Goal: Find specific page/section: Find specific page/section

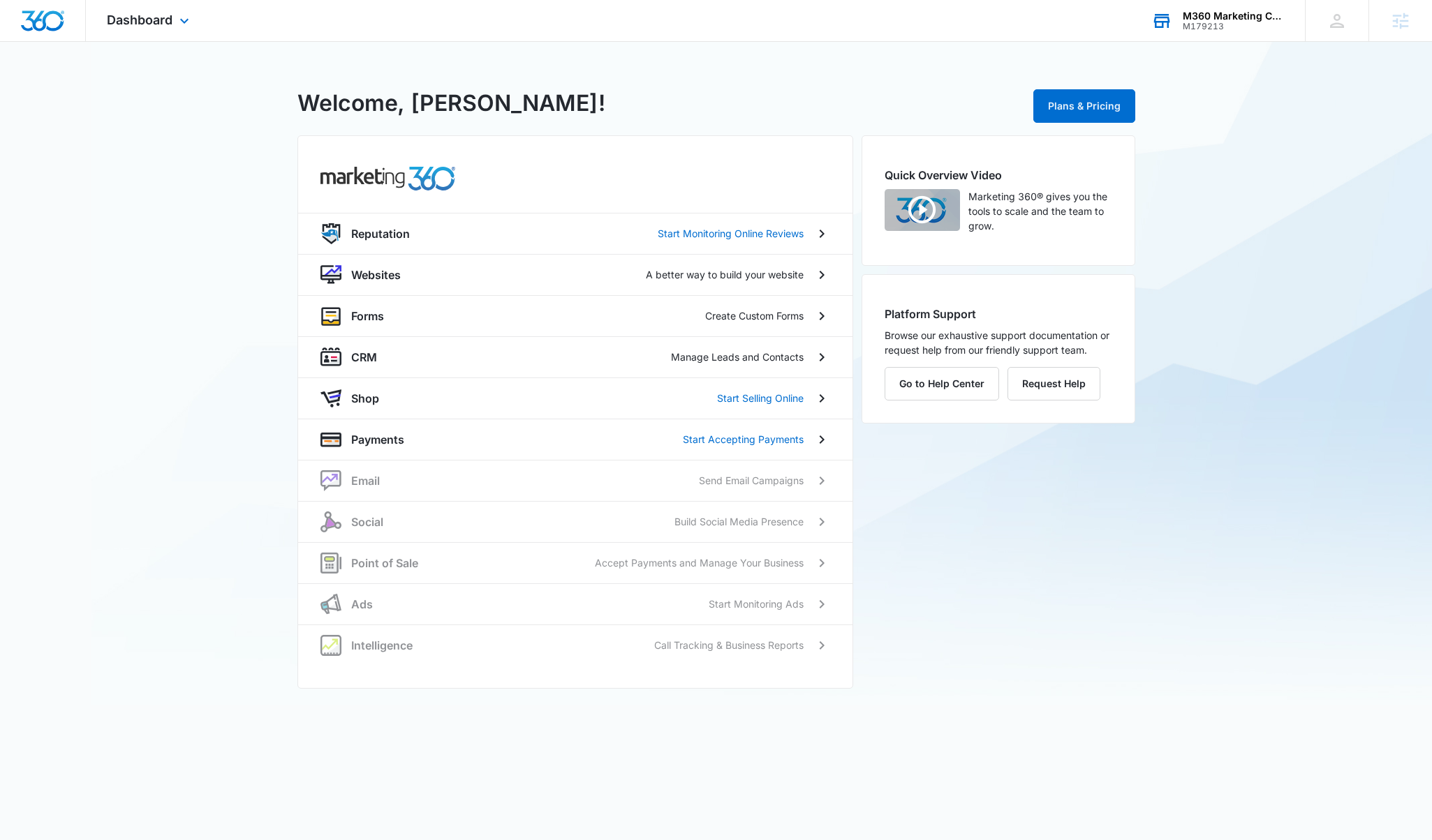
click at [1190, 19] on div "M360 Marketing Collateral - Migrated Catch All" at bounding box center [1233, 16] width 102 height 11
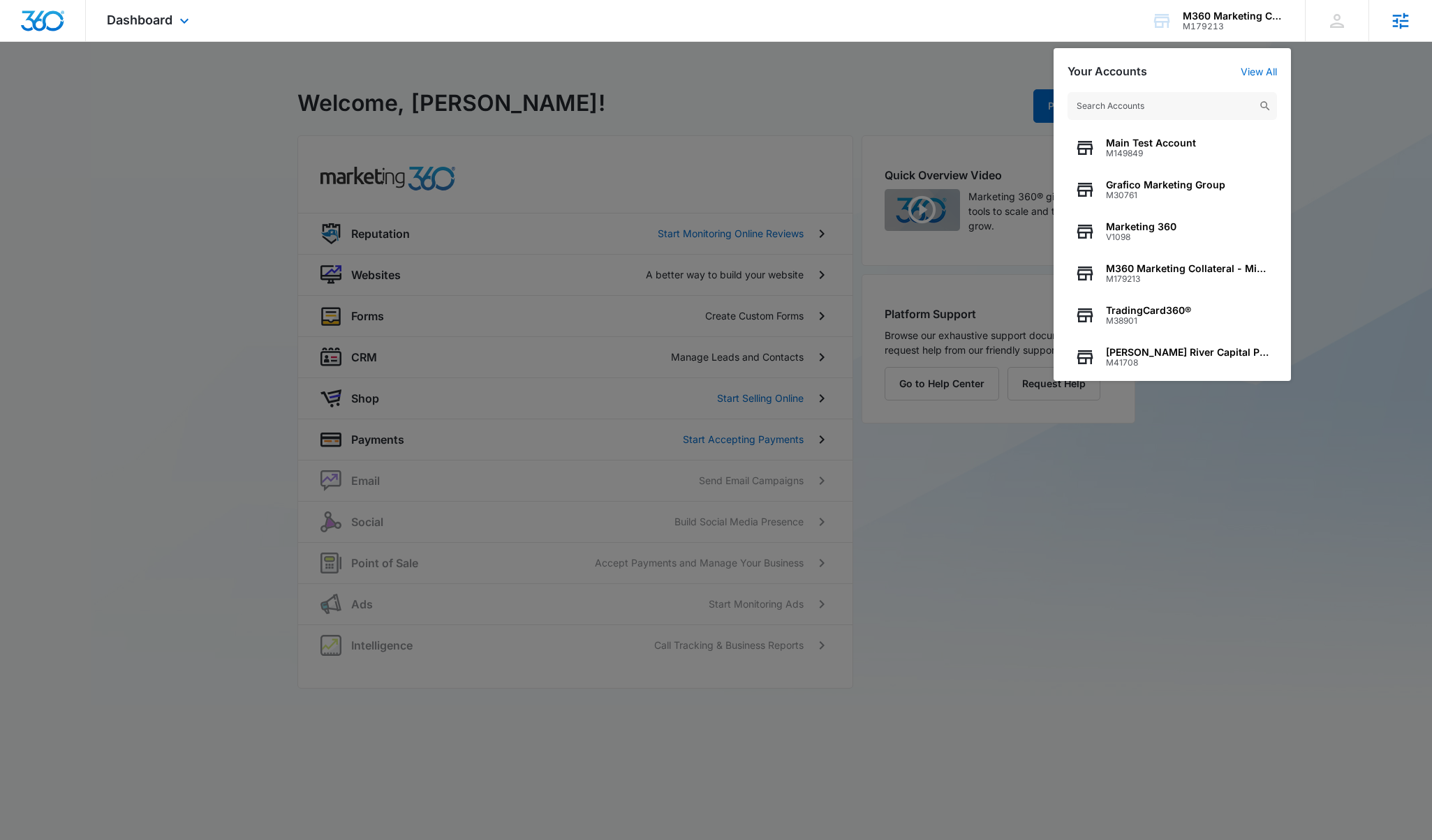
click at [1390, 26] on icon at bounding box center [1400, 21] width 21 height 21
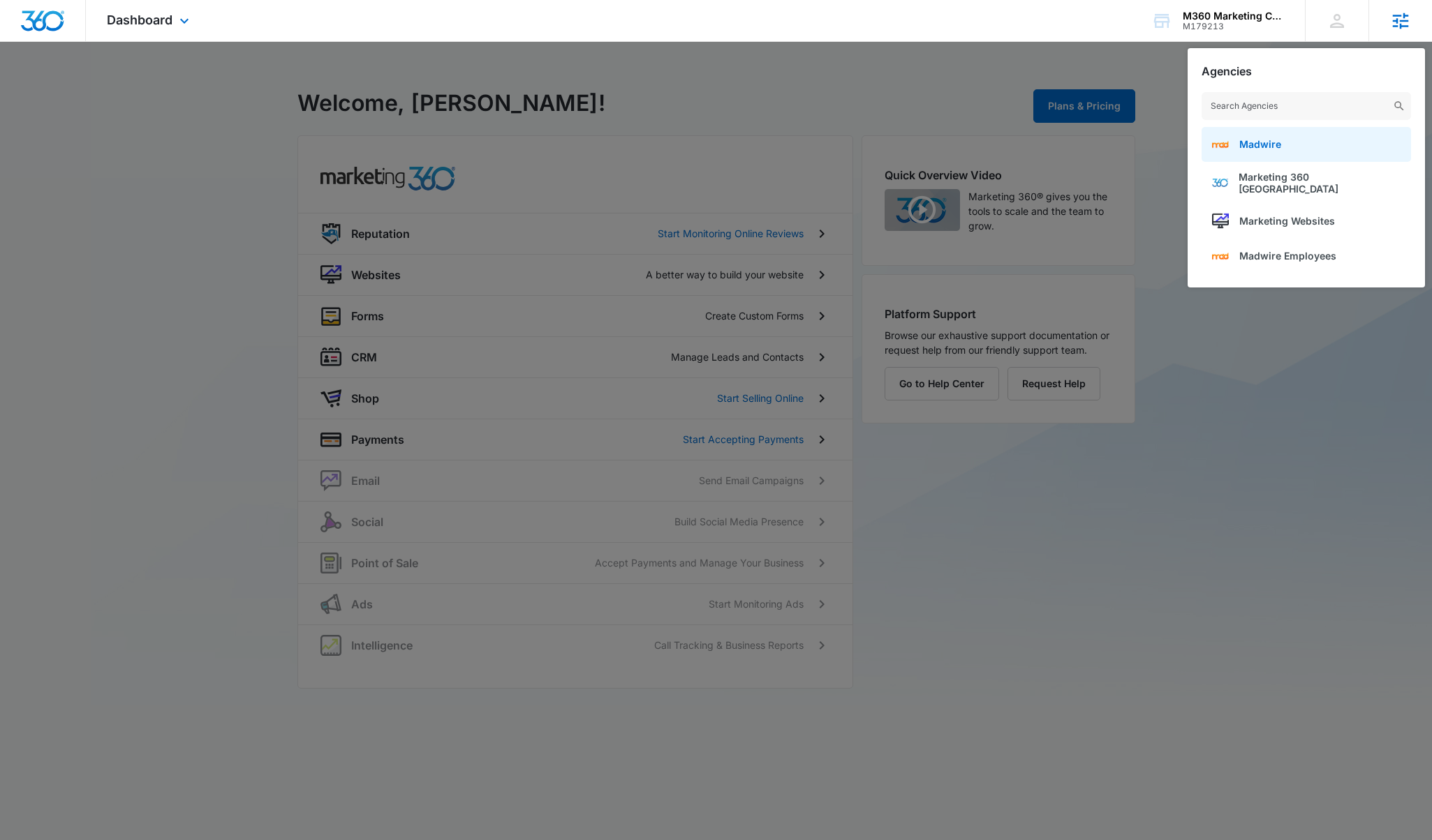
click at [1341, 136] on link "Madwire" at bounding box center [1306, 144] width 209 height 35
click at [1026, 83] on div at bounding box center [716, 420] width 1432 height 840
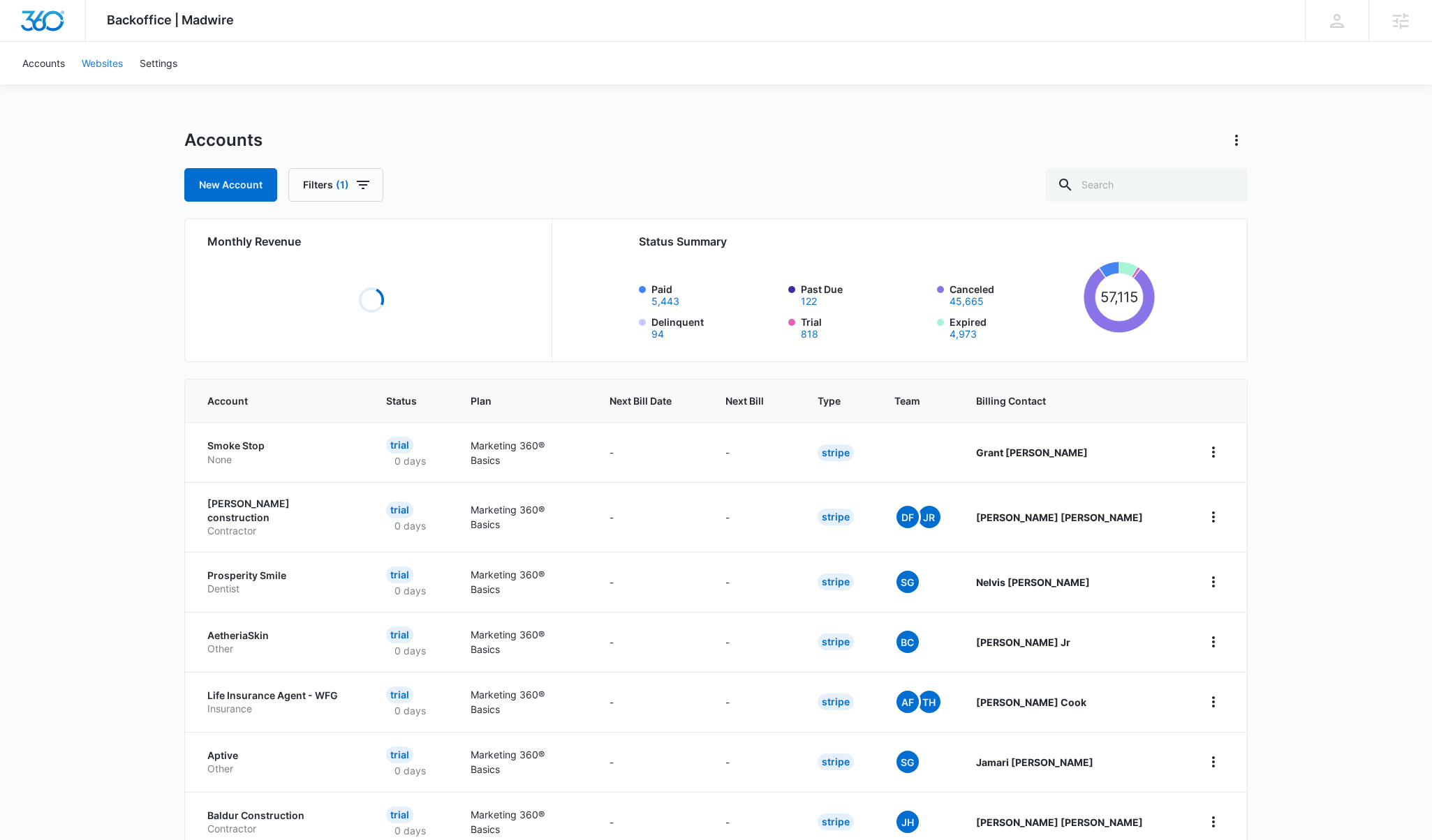
click at [95, 53] on link "Websites" at bounding box center [103, 63] width 58 height 43
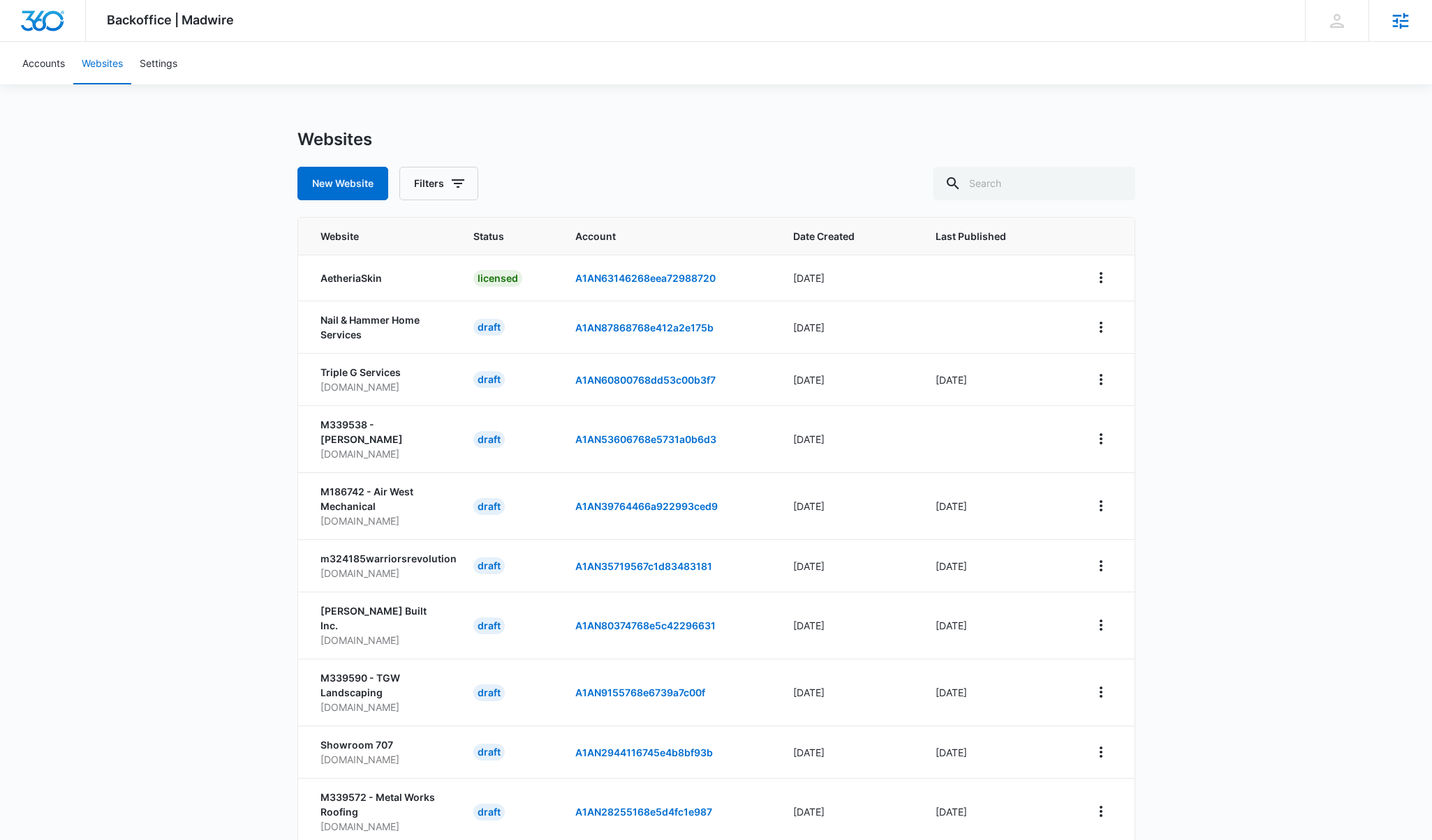
click at [1400, 13] on icon at bounding box center [1400, 21] width 21 height 21
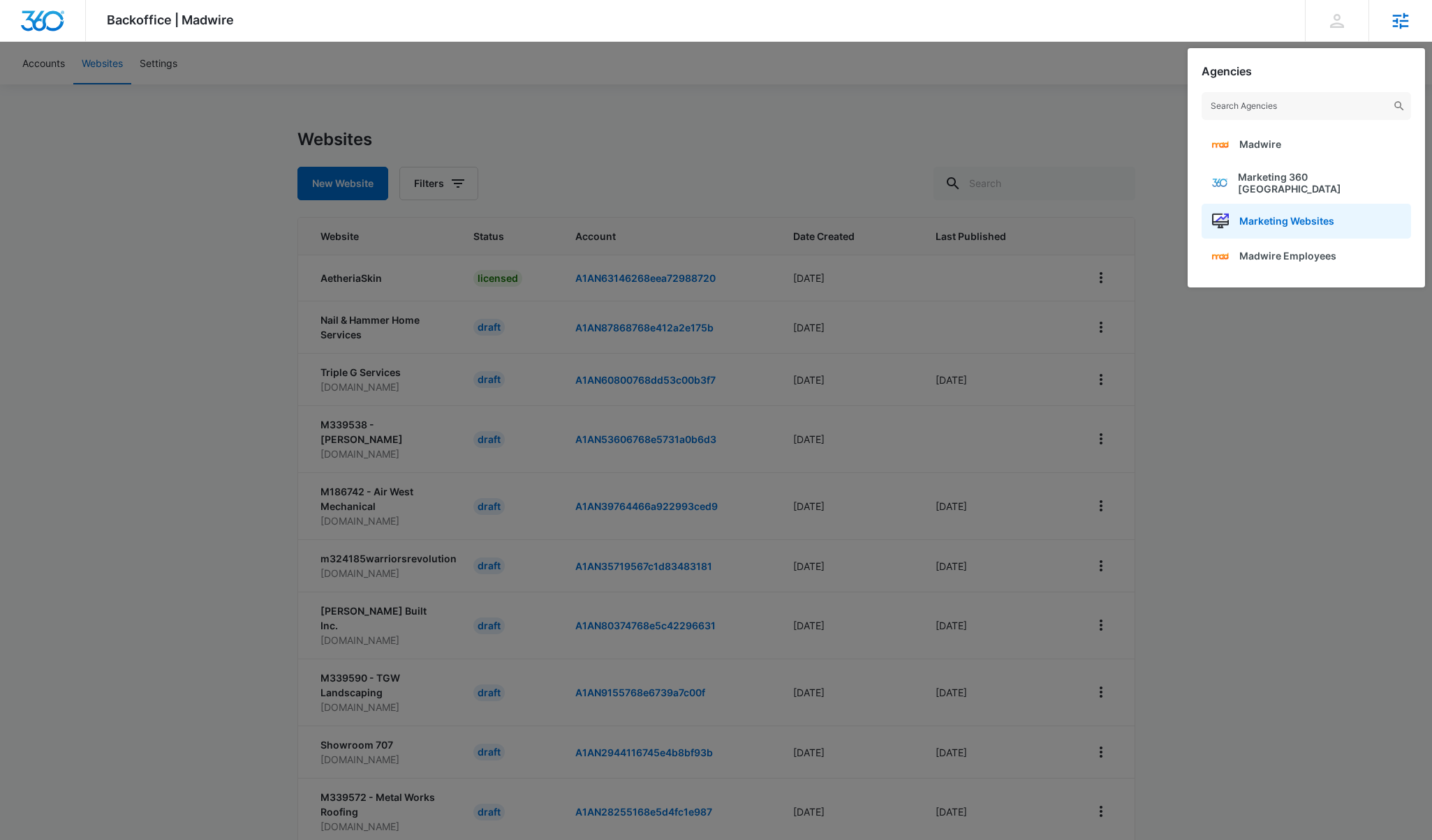
click at [1307, 215] on span "Marketing Websites" at bounding box center [1286, 221] width 95 height 12
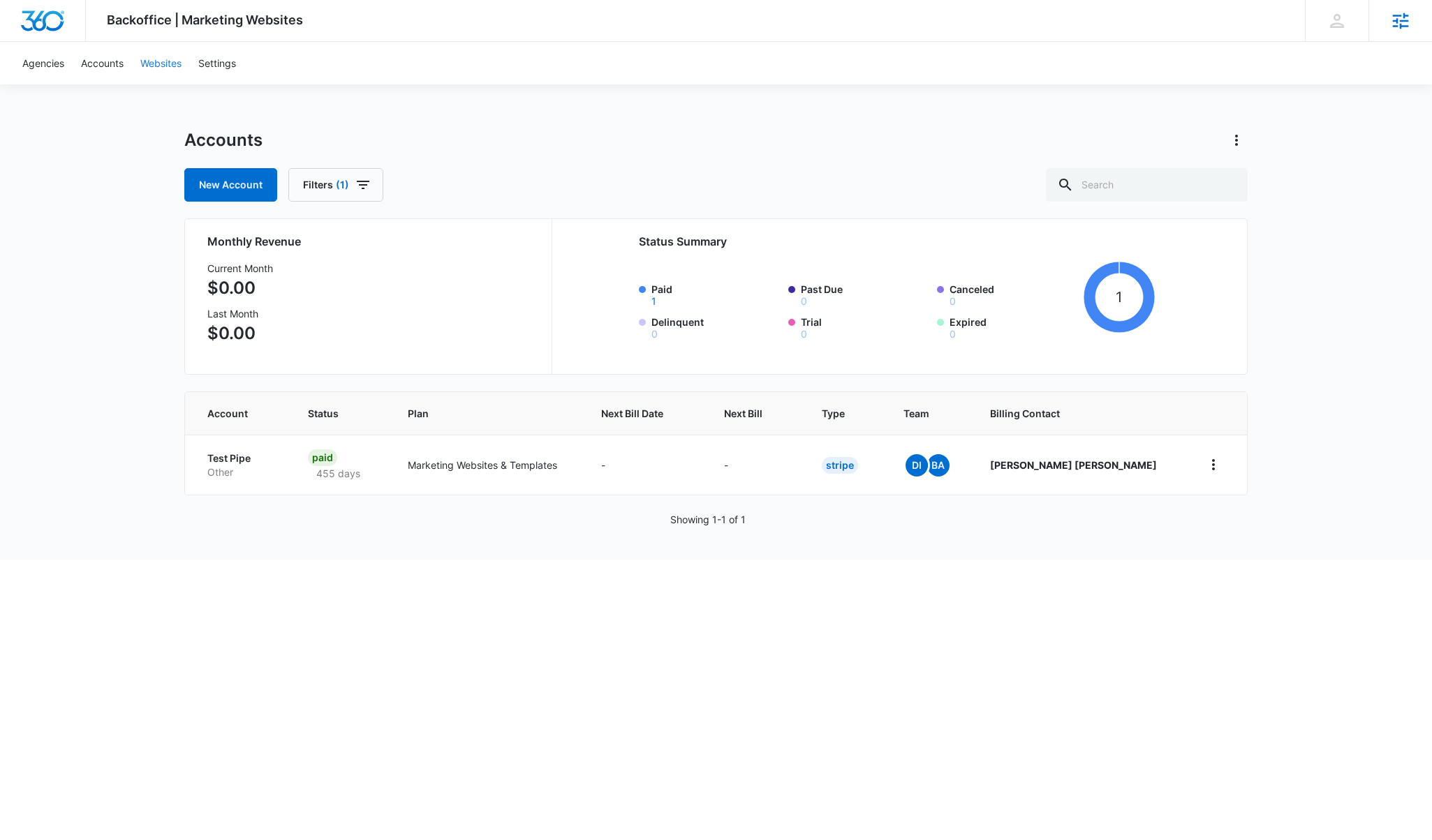
click at [176, 59] on link "Websites" at bounding box center [160, 63] width 58 height 43
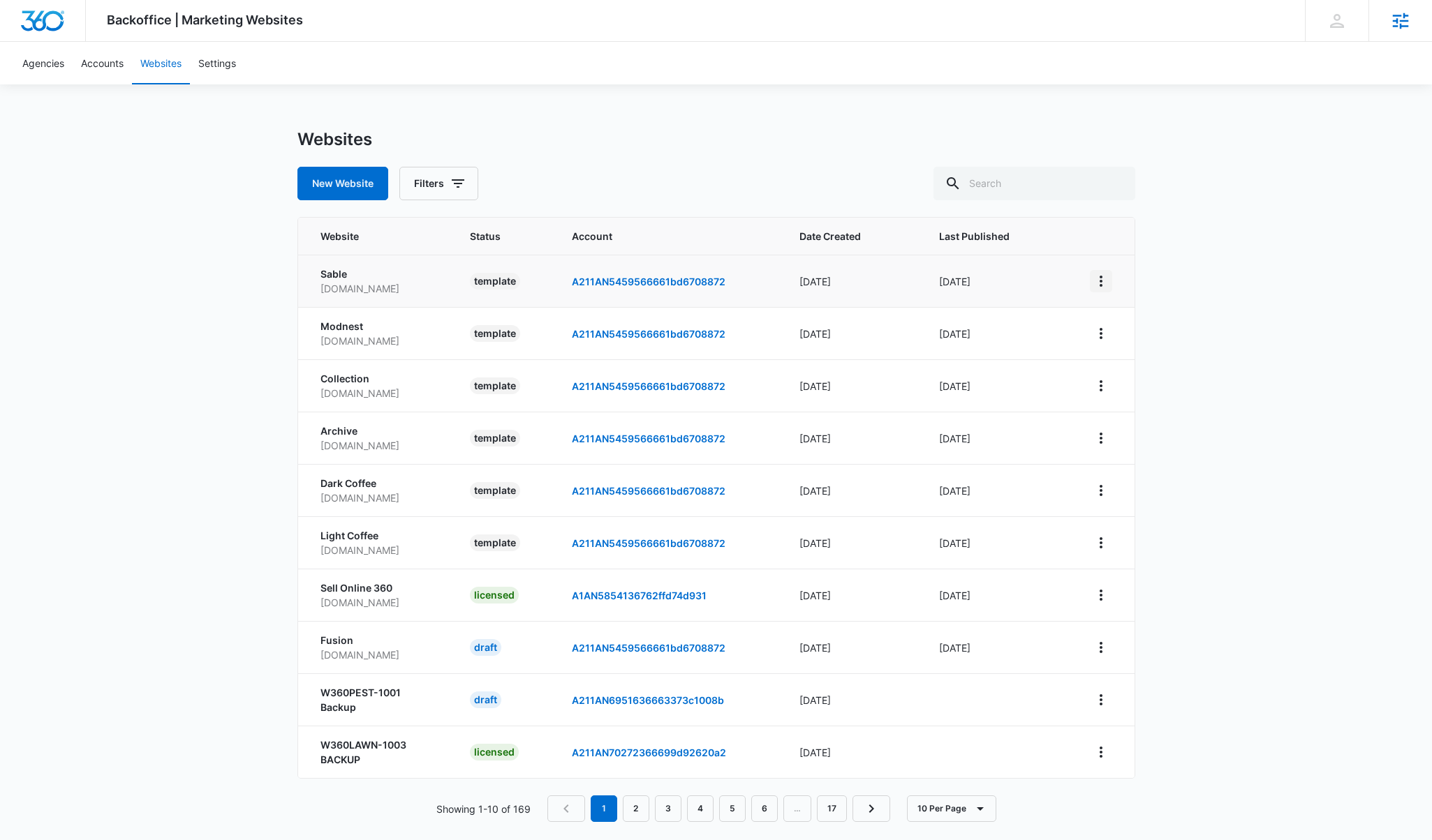
click at [1103, 284] on icon "View More" at bounding box center [1100, 281] width 17 height 17
click at [1131, 341] on link "Edit Template" at bounding box center [1138, 340] width 63 height 12
